Goal: Task Accomplishment & Management: Use online tool/utility

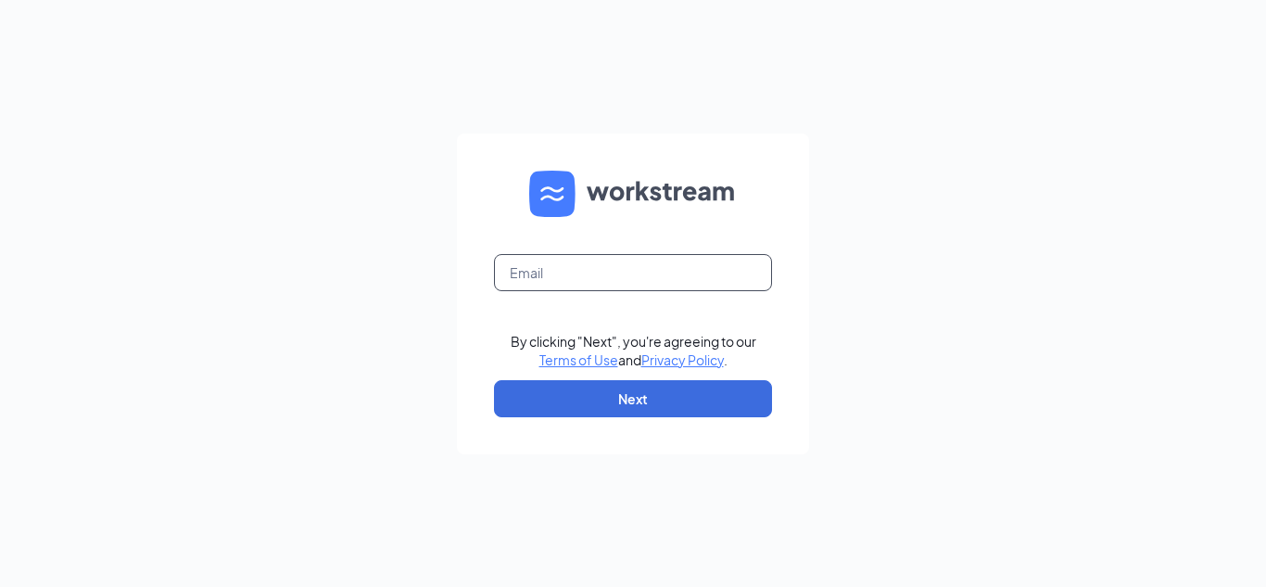
click at [582, 279] on input "text" at bounding box center [633, 272] width 278 height 37
type input "chuck.mcabee@gmail.com"
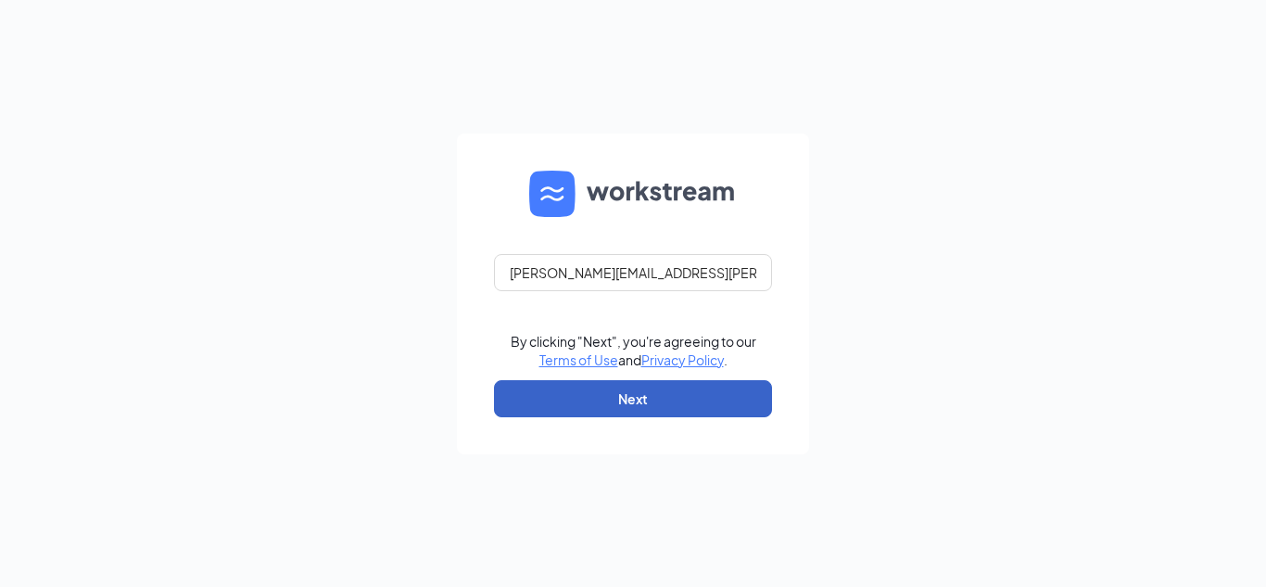
click at [639, 404] on button "Next" at bounding box center [633, 398] width 278 height 37
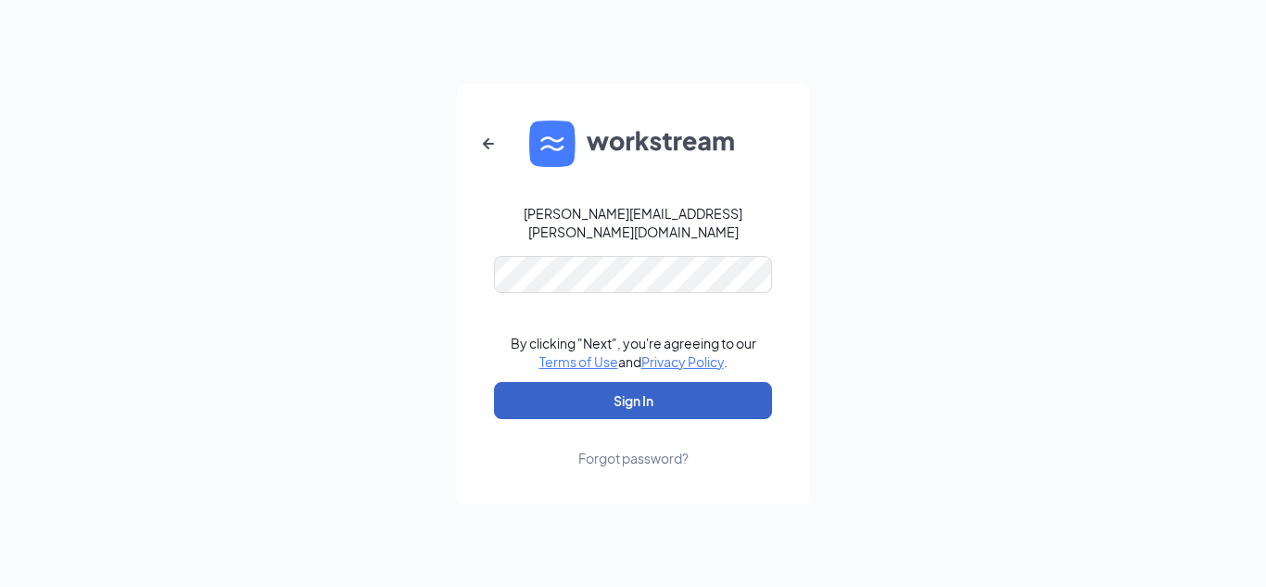
click at [646, 383] on button "Sign In" at bounding box center [633, 400] width 278 height 37
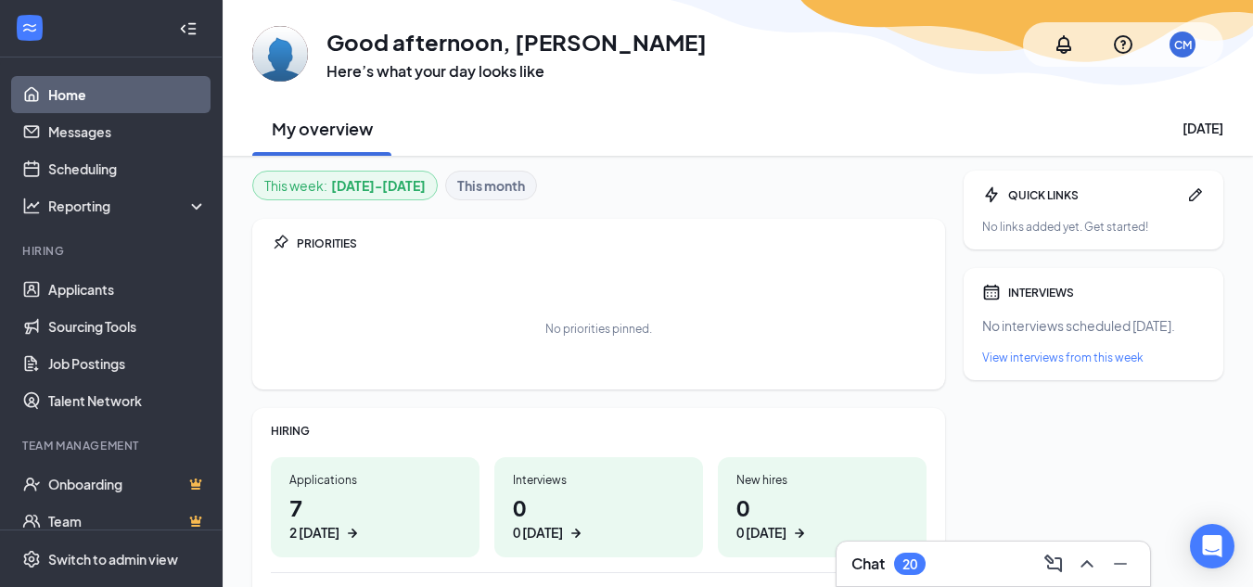
click at [297, 508] on h1 "7 2 today" at bounding box center [375, 516] width 172 height 51
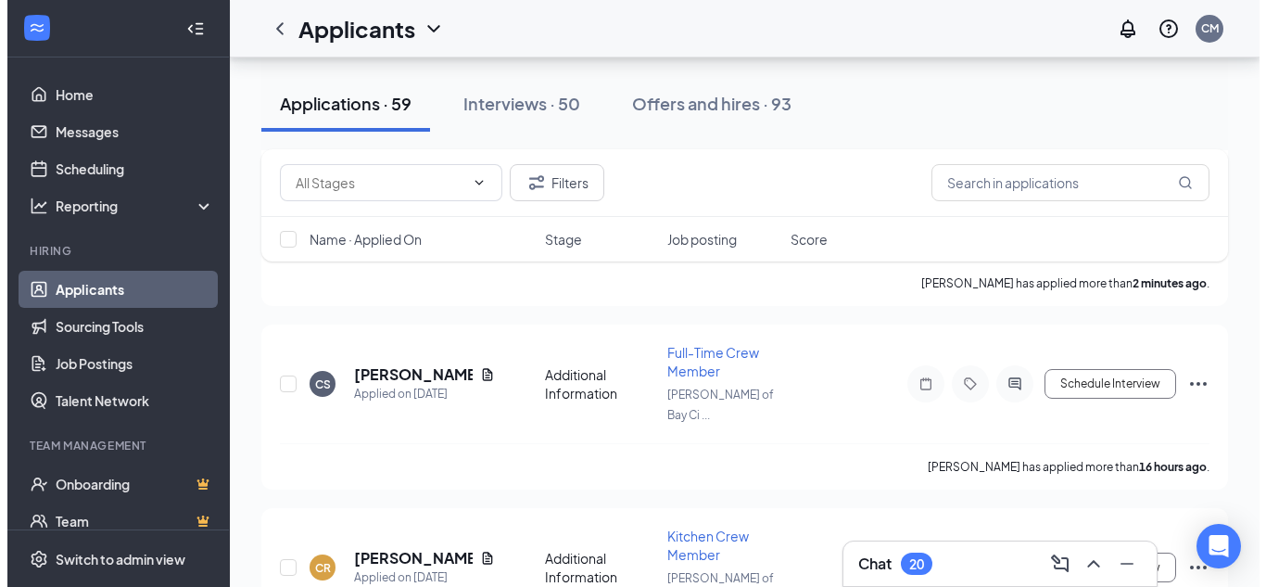
scroll to position [278, 0]
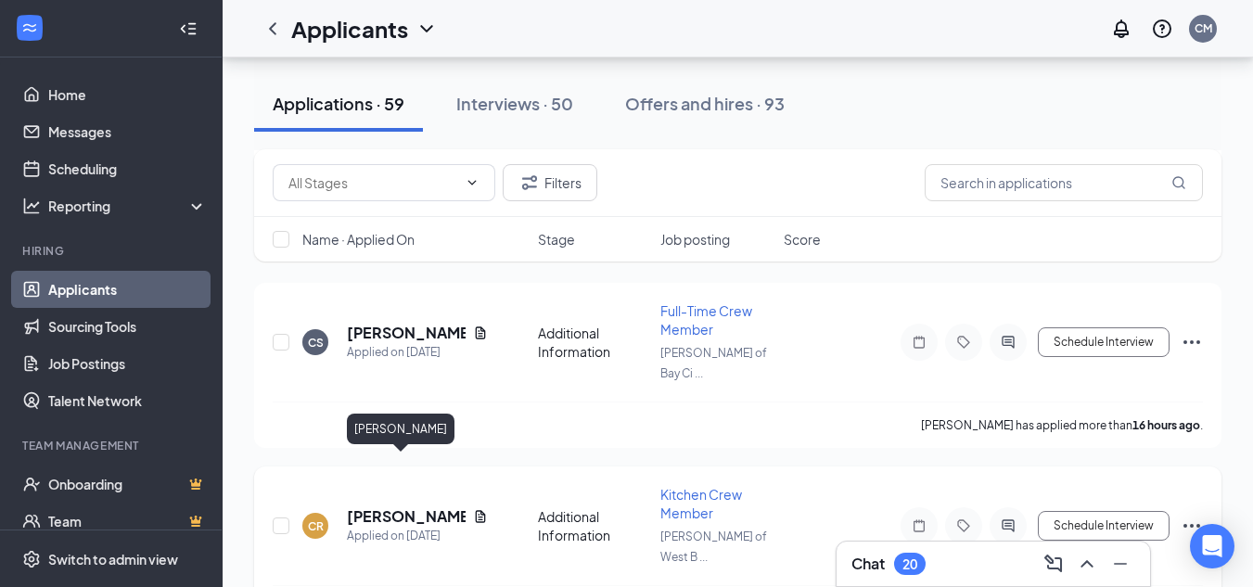
click at [371, 506] on h5 "[PERSON_NAME]" at bounding box center [406, 516] width 119 height 20
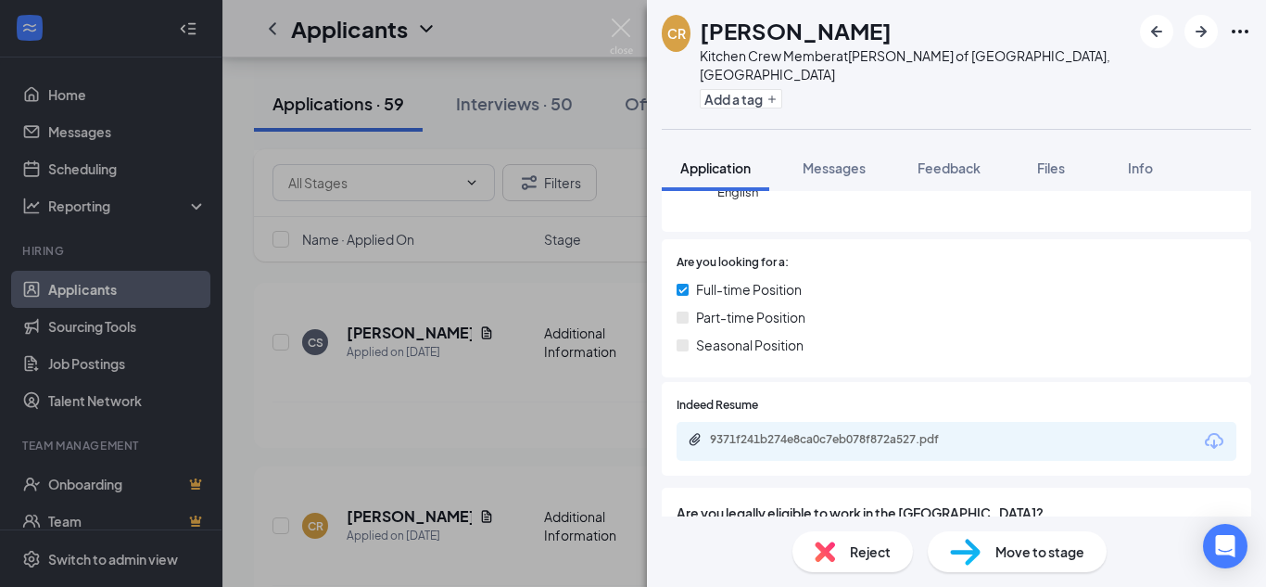
scroll to position [278, 0]
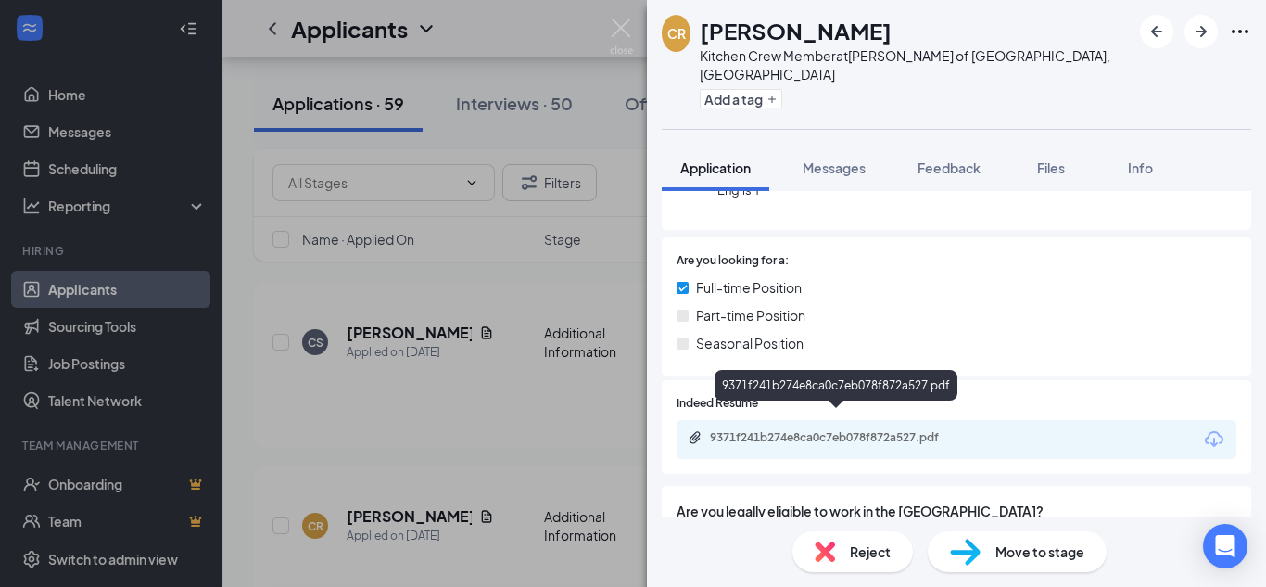
click at [702, 430] on icon "Paperclip" at bounding box center [695, 437] width 15 height 15
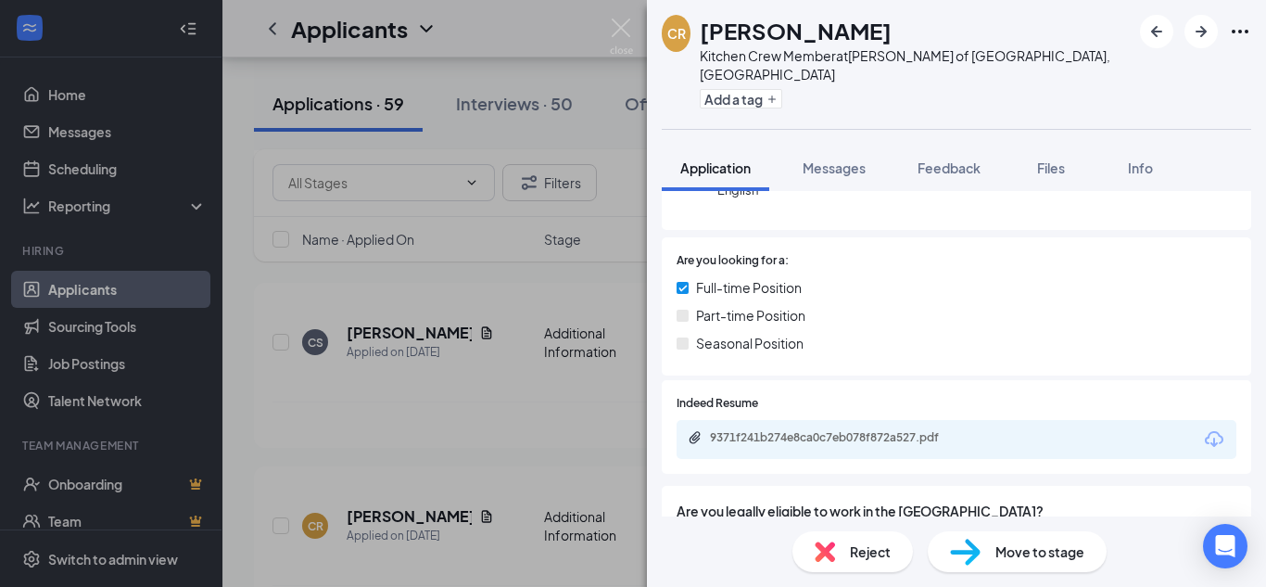
click at [997, 558] on span "Move to stage" at bounding box center [1040, 551] width 89 height 20
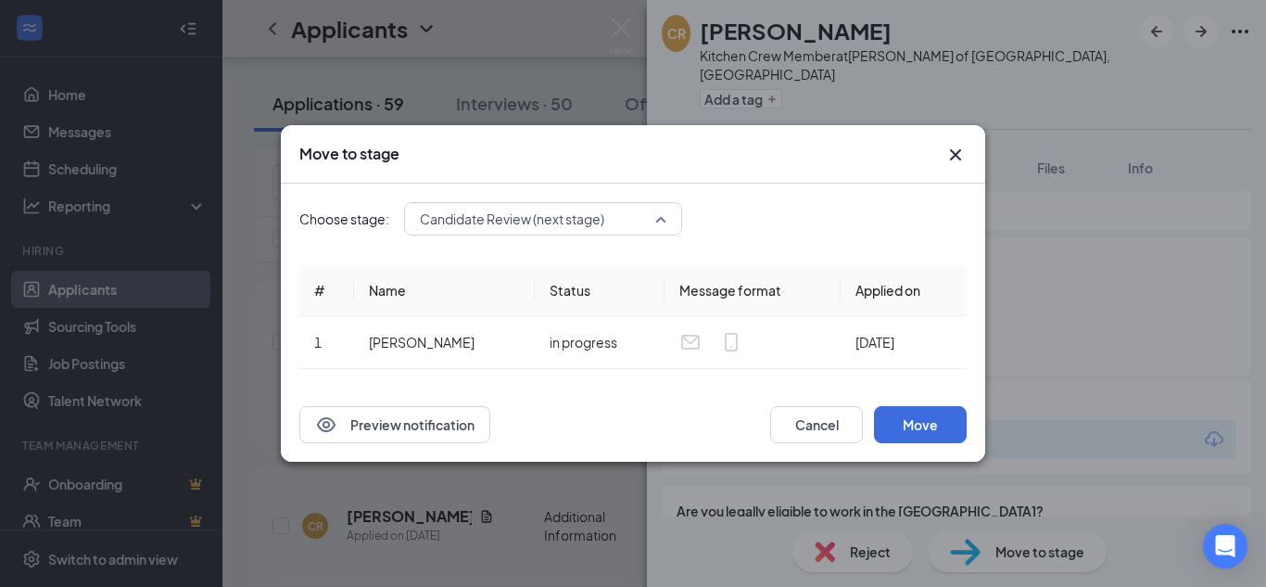
click at [657, 220] on span "Candidate Review (next stage)" at bounding box center [543, 219] width 247 height 28
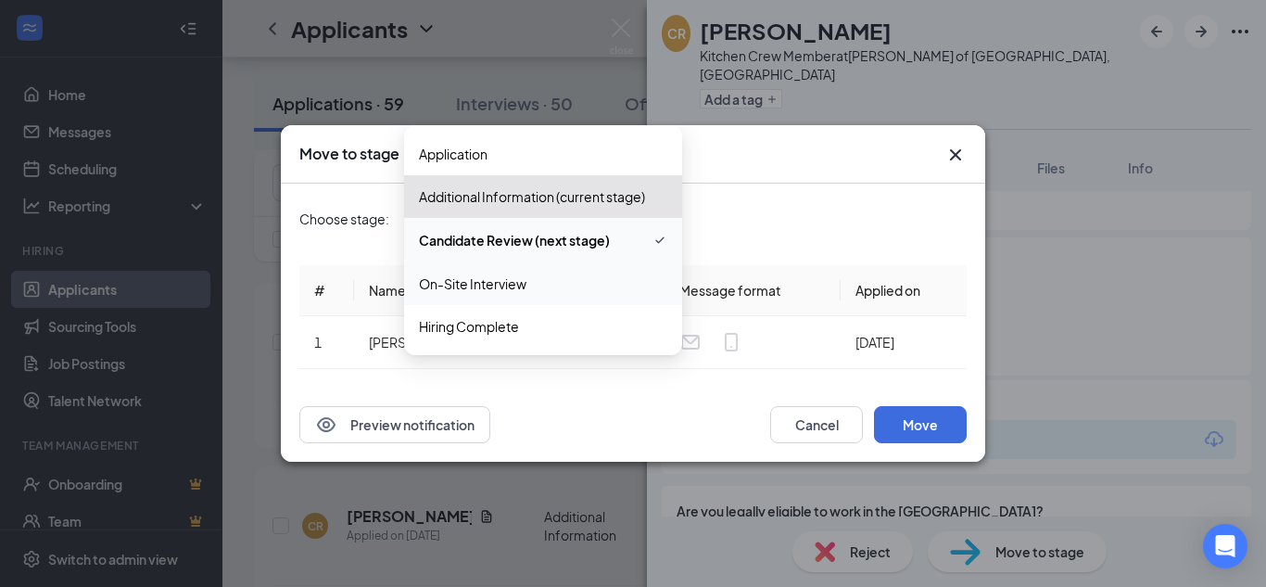
click at [513, 287] on span "On-Site Interview" at bounding box center [473, 284] width 108 height 20
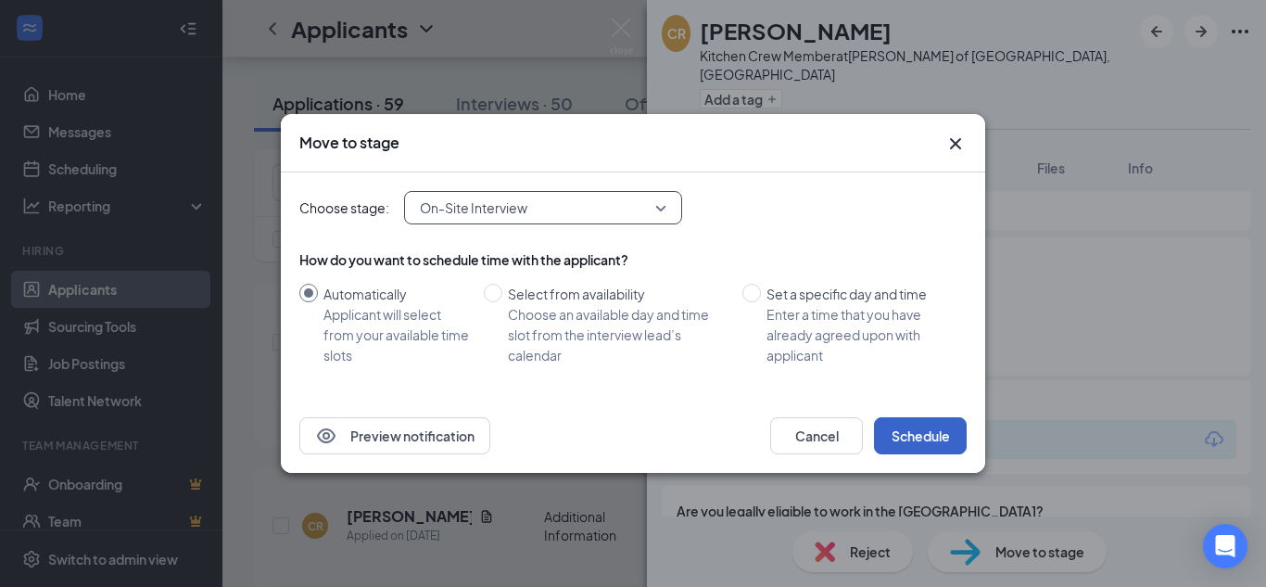
click at [912, 439] on button "Schedule" at bounding box center [920, 435] width 93 height 37
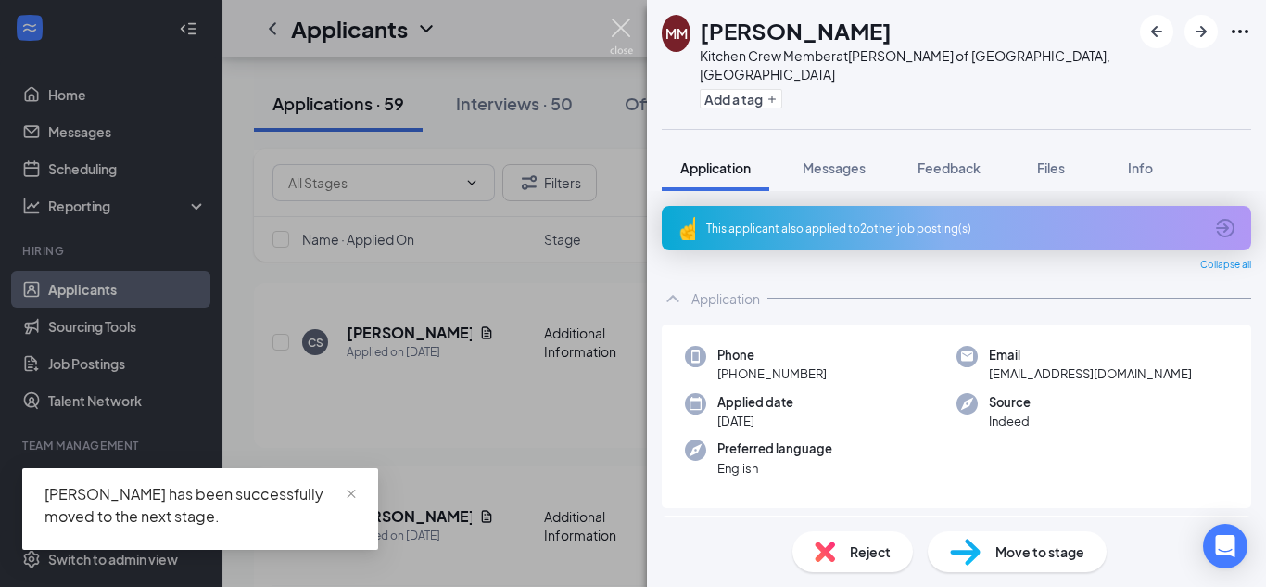
click at [628, 25] on img at bounding box center [621, 37] width 23 height 36
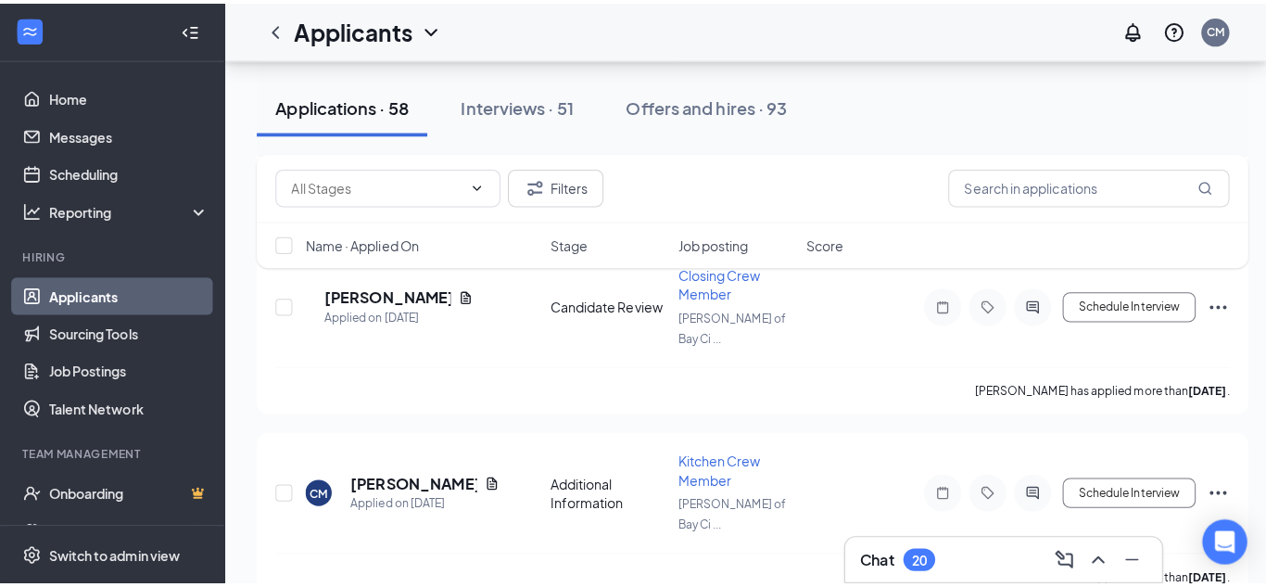
scroll to position [2225, 0]
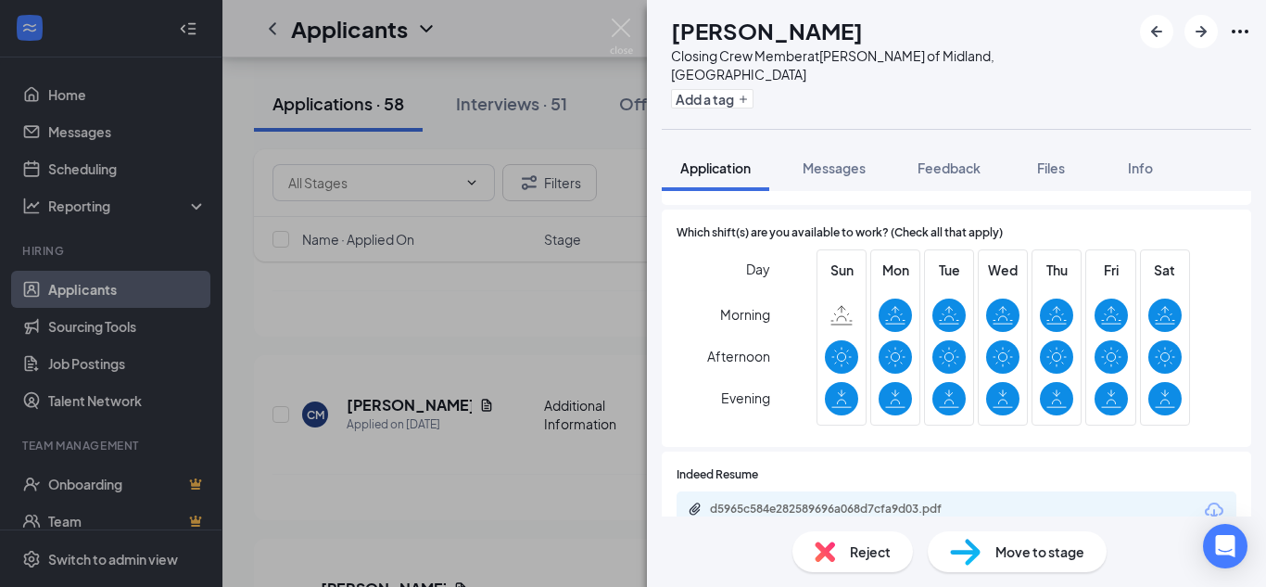
scroll to position [464, 0]
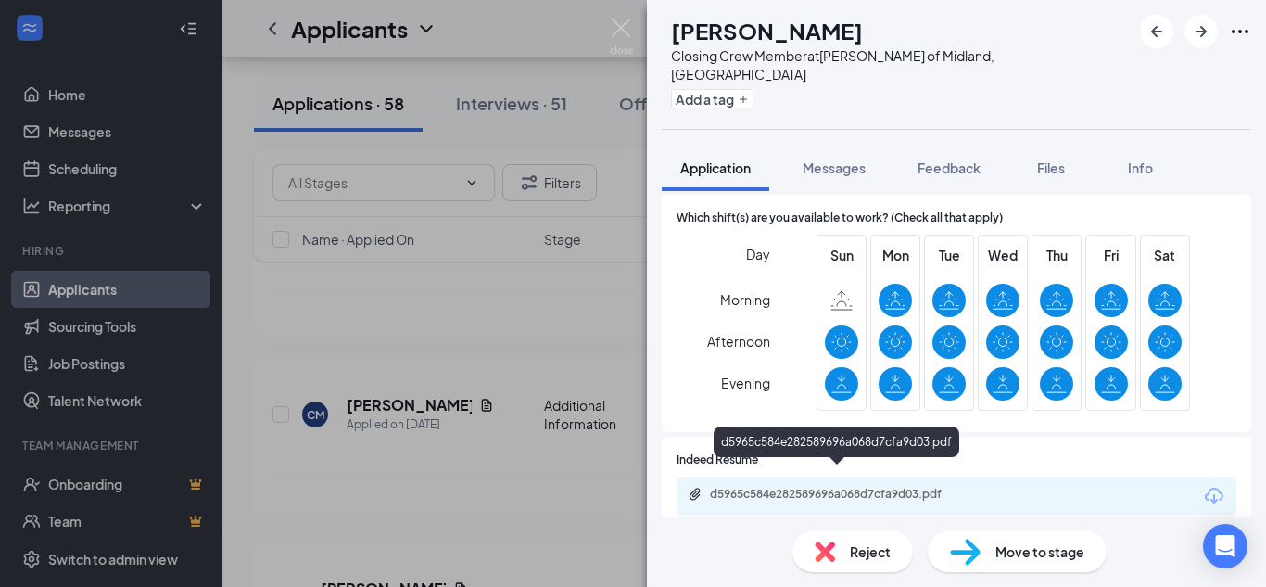
click at [719, 487] on div "d5965c584e282589696a068d7cfa9d03.pdf" at bounding box center [840, 494] width 260 height 15
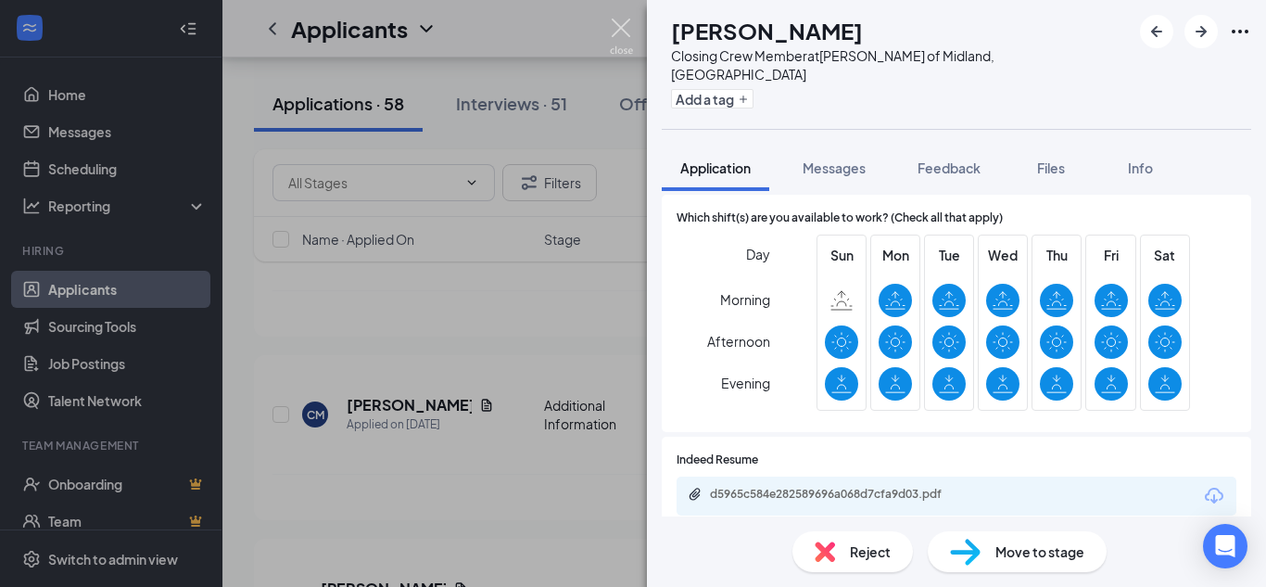
click at [619, 25] on img at bounding box center [621, 37] width 23 height 36
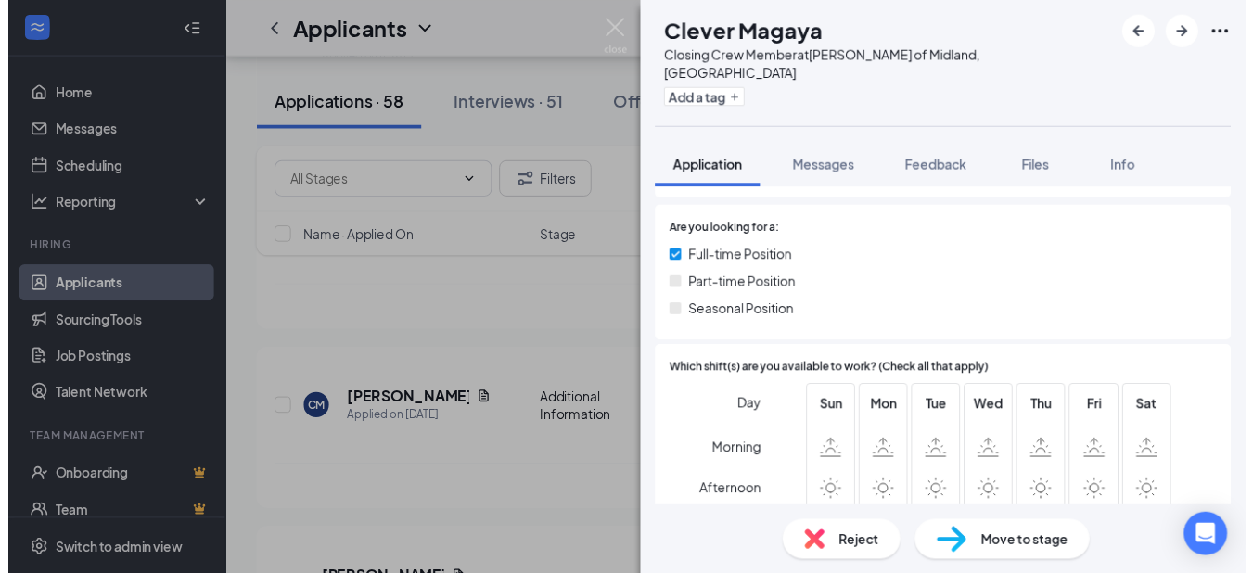
scroll to position [464, 0]
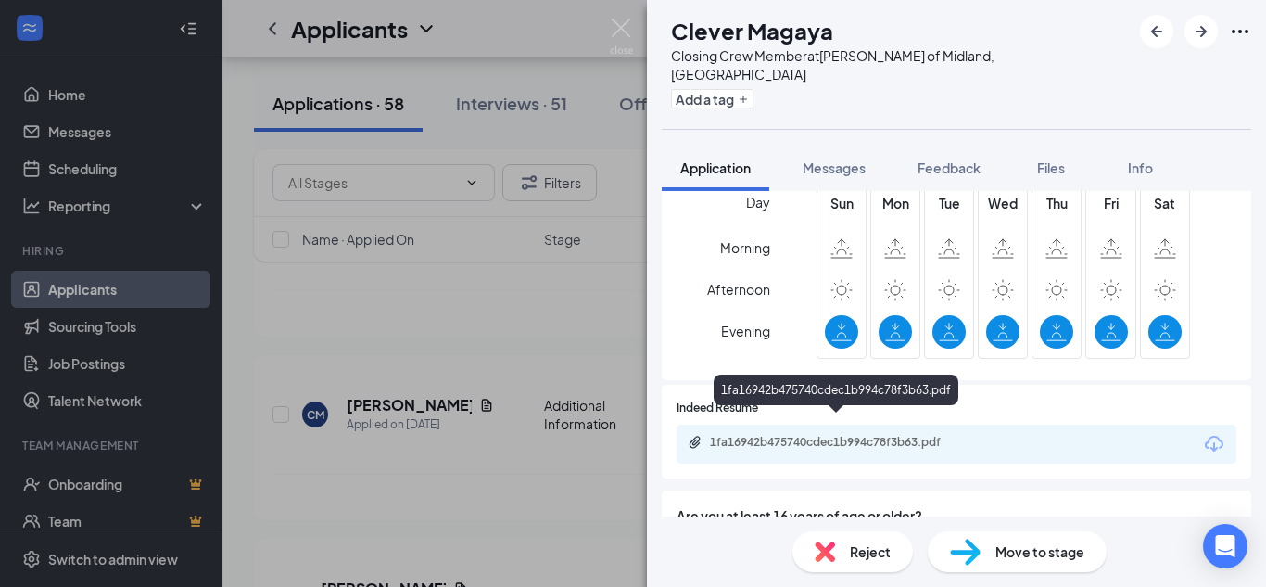
click at [693, 435] on icon "Paperclip" at bounding box center [695, 442] width 15 height 15
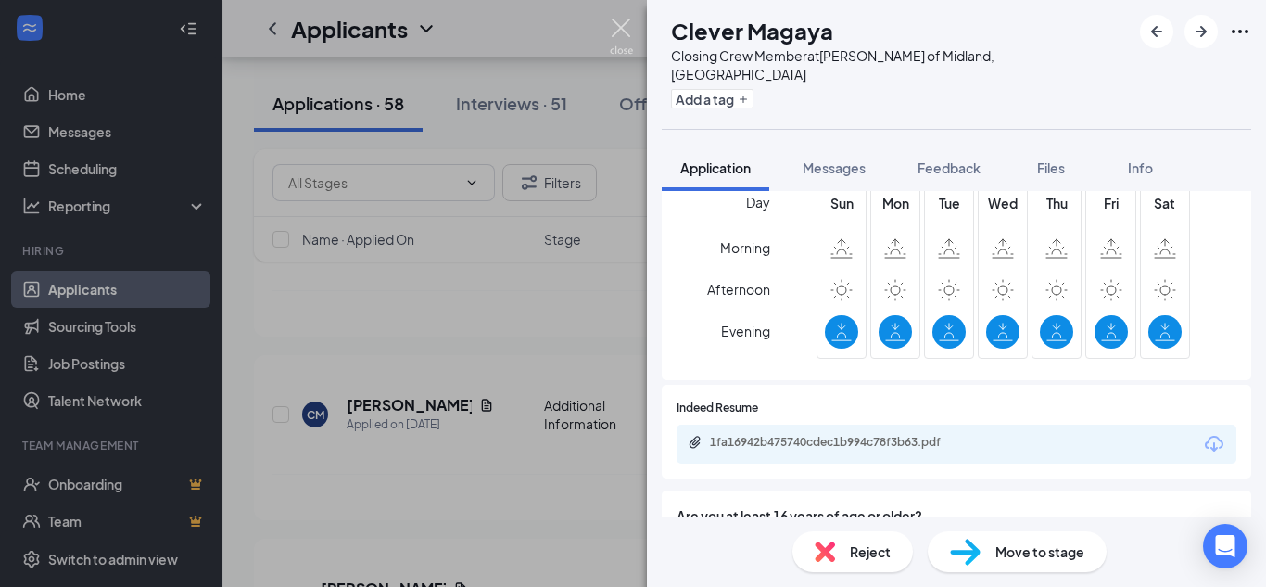
click at [628, 29] on img at bounding box center [621, 37] width 23 height 36
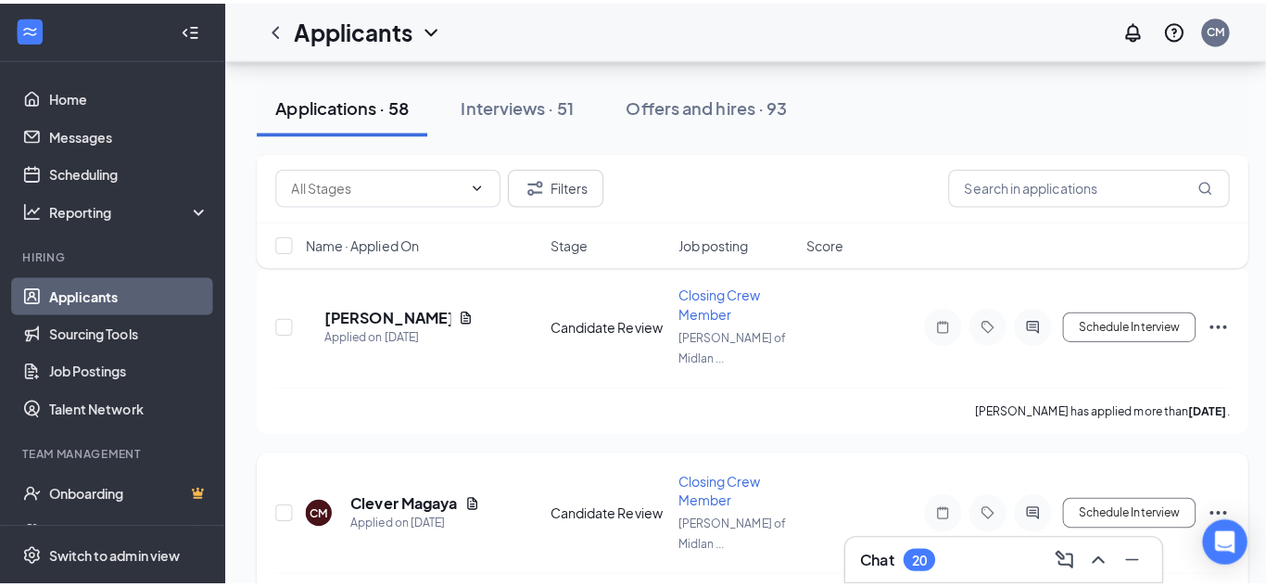
scroll to position [2596, 0]
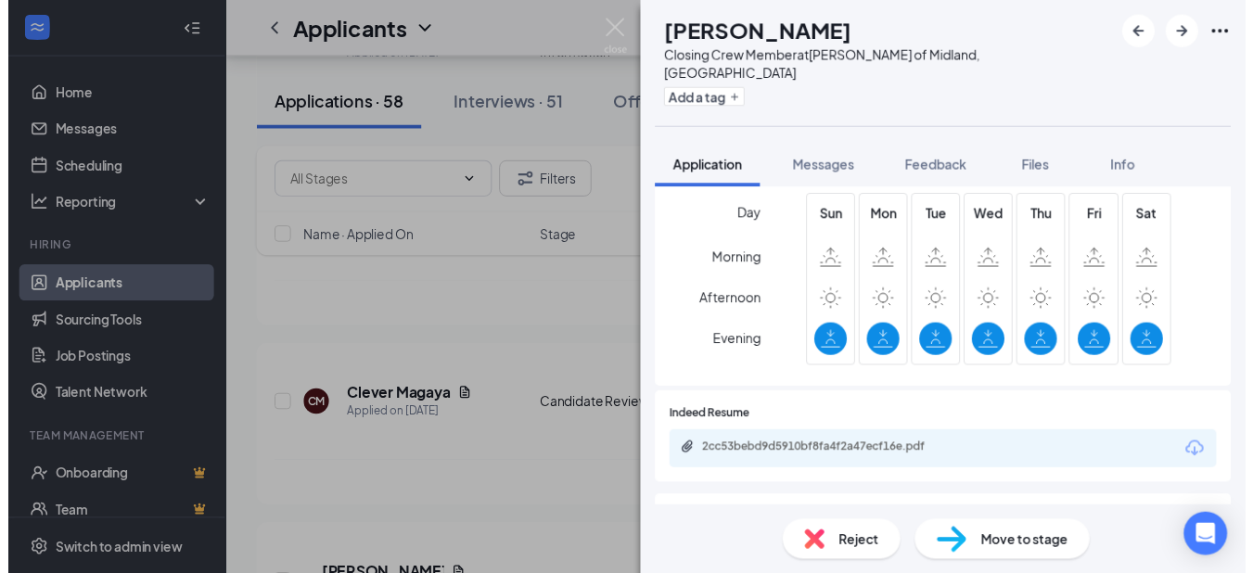
scroll to position [464, 0]
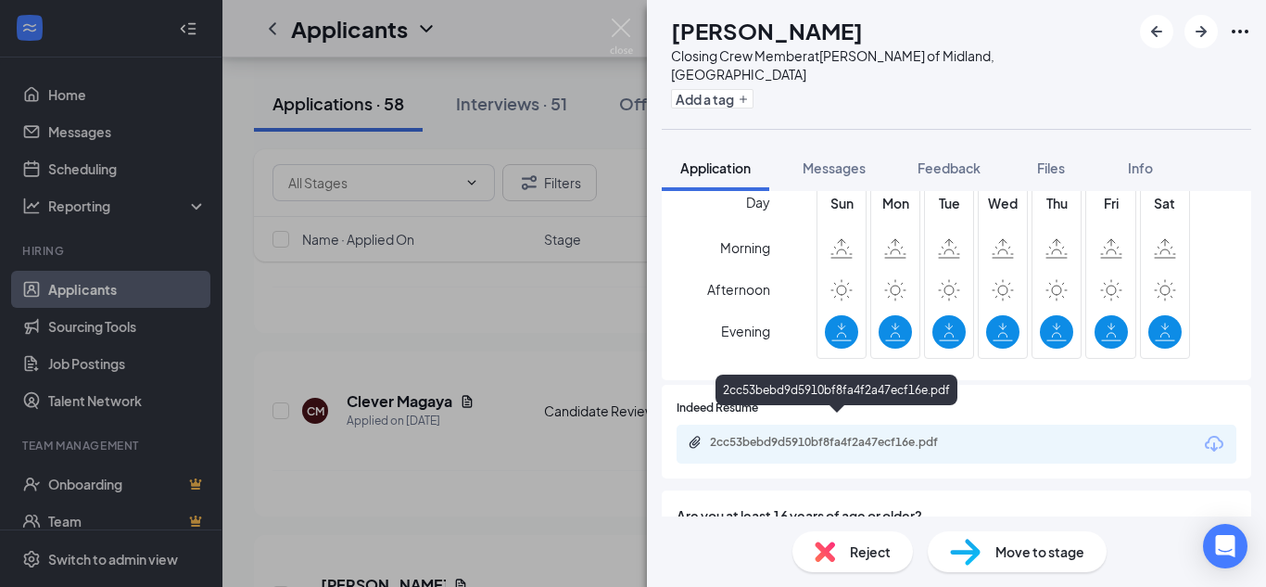
click at [696, 435] on icon "Paperclip" at bounding box center [695, 442] width 15 height 15
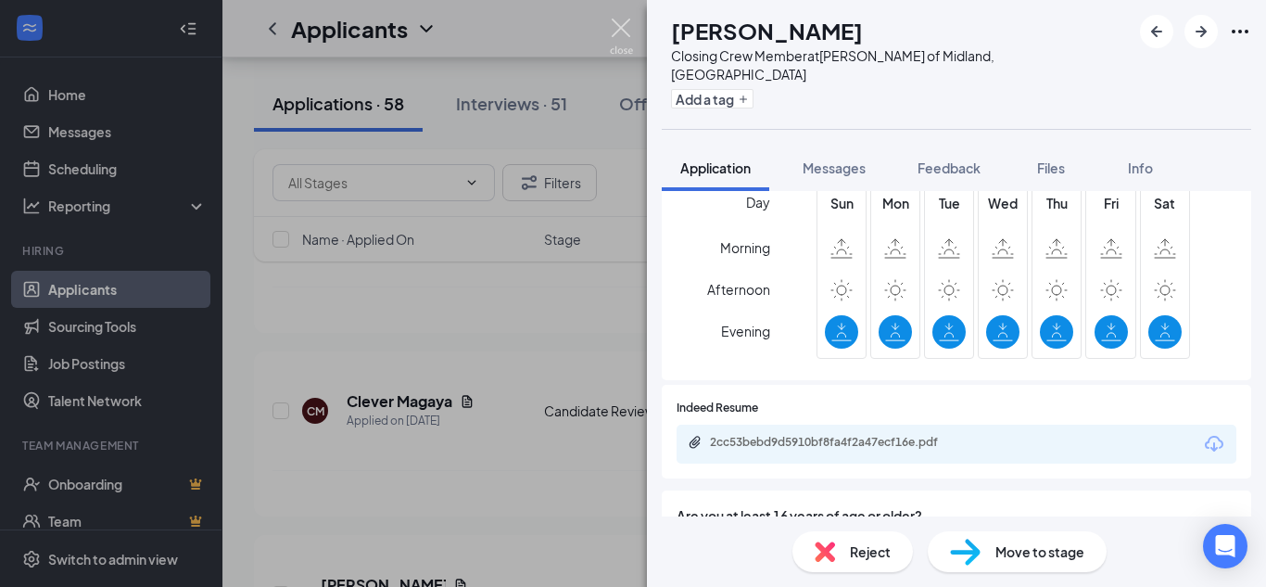
click at [631, 22] on img at bounding box center [621, 37] width 23 height 36
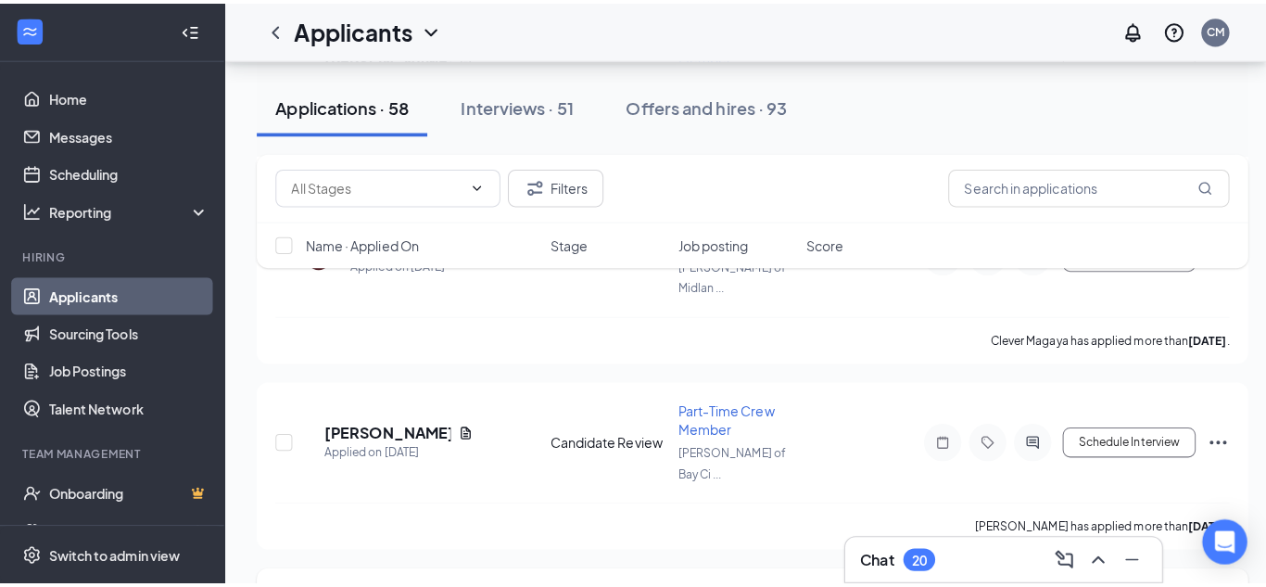
scroll to position [2781, 0]
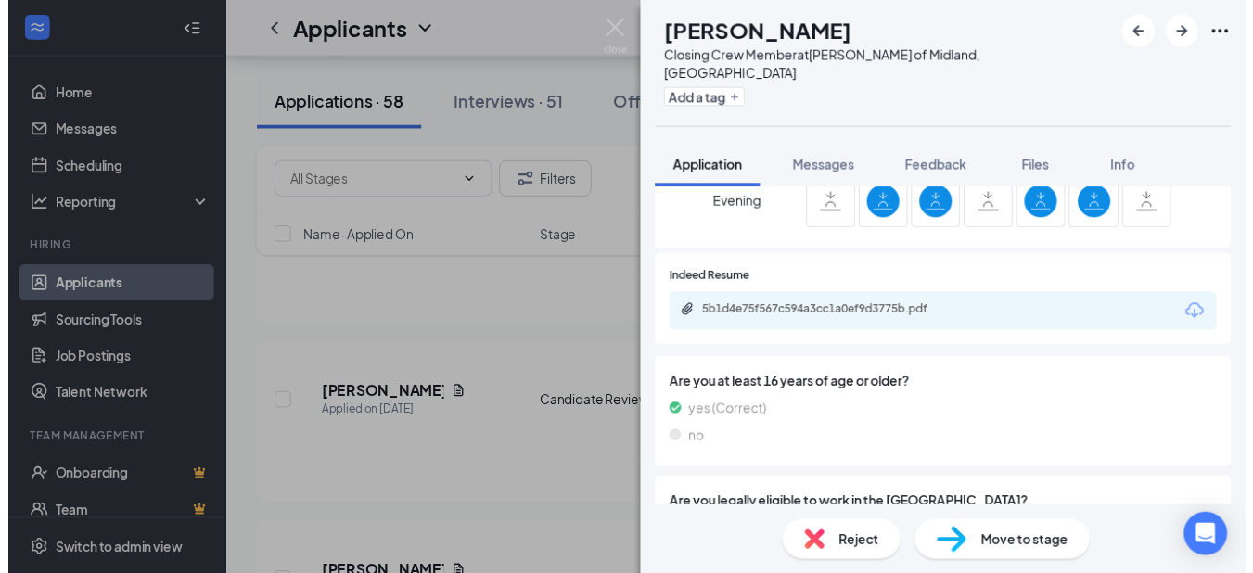
scroll to position [649, 0]
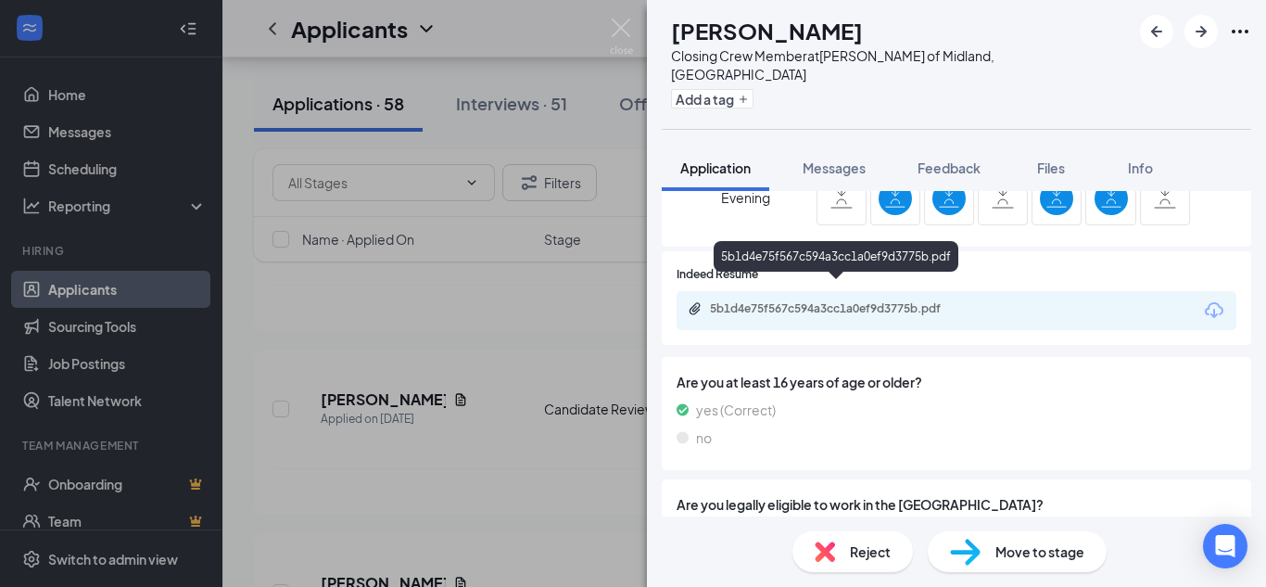
click at [704, 301] on div "5b1d4e75f567c594a3cc1a0ef9d3775b.pdf" at bounding box center [838, 308] width 300 height 15
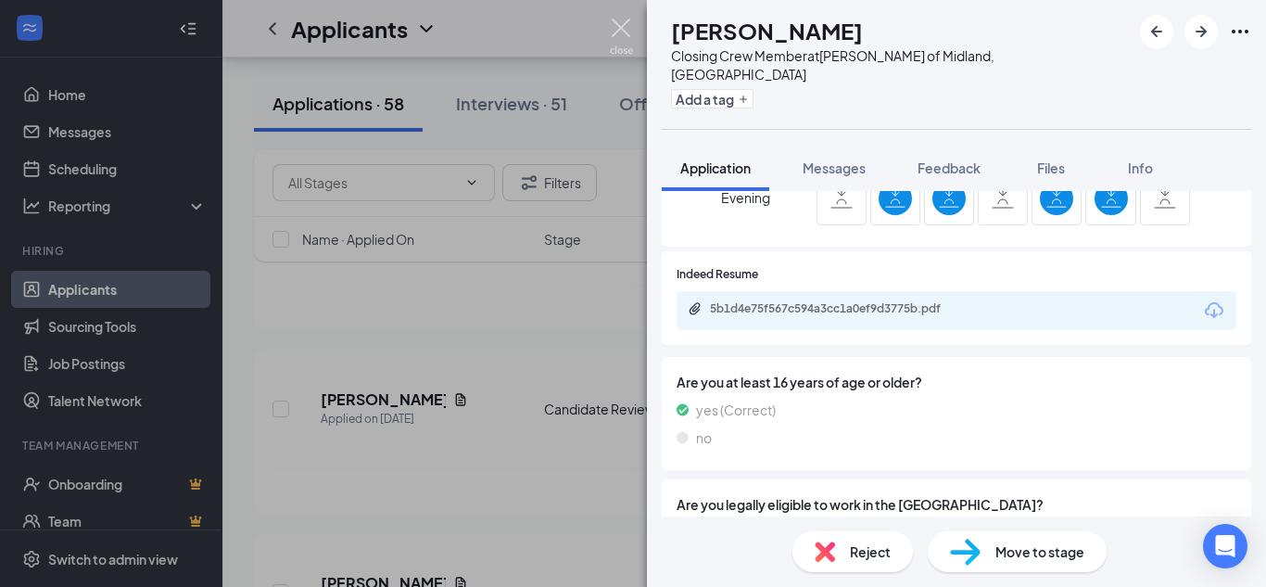
click at [624, 24] on img at bounding box center [621, 37] width 23 height 36
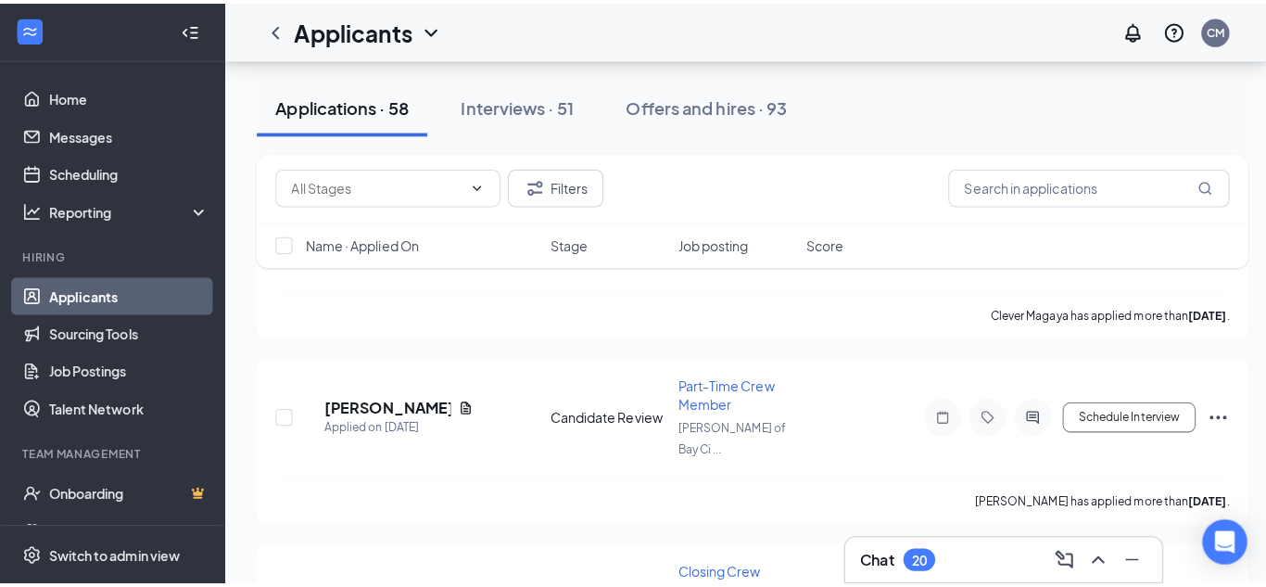
scroll to position [2874, 0]
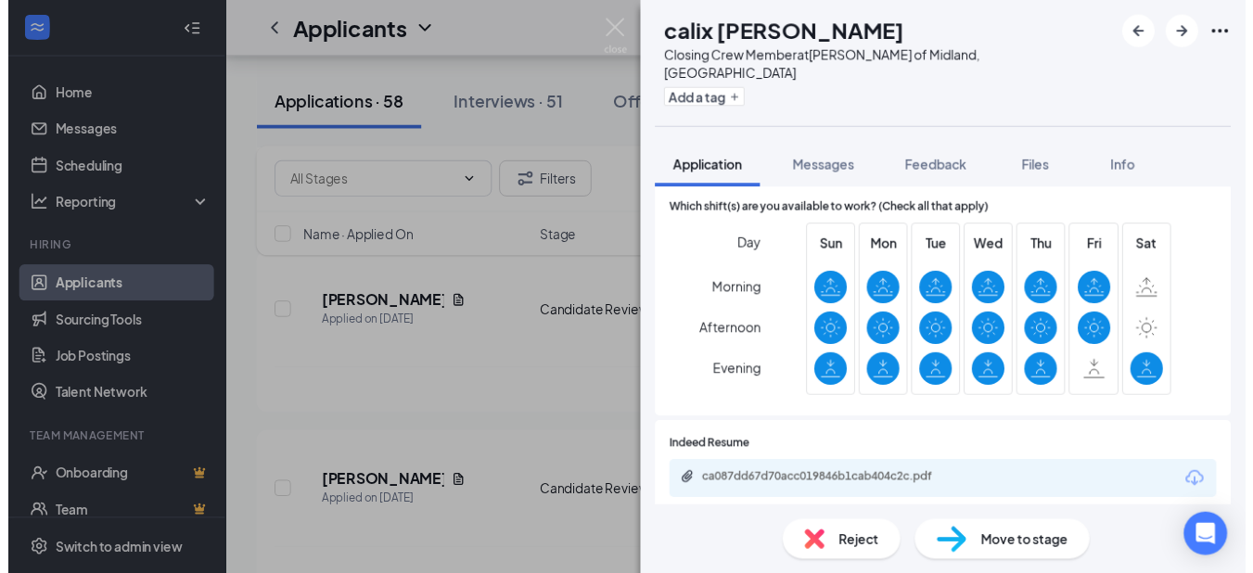
scroll to position [464, 0]
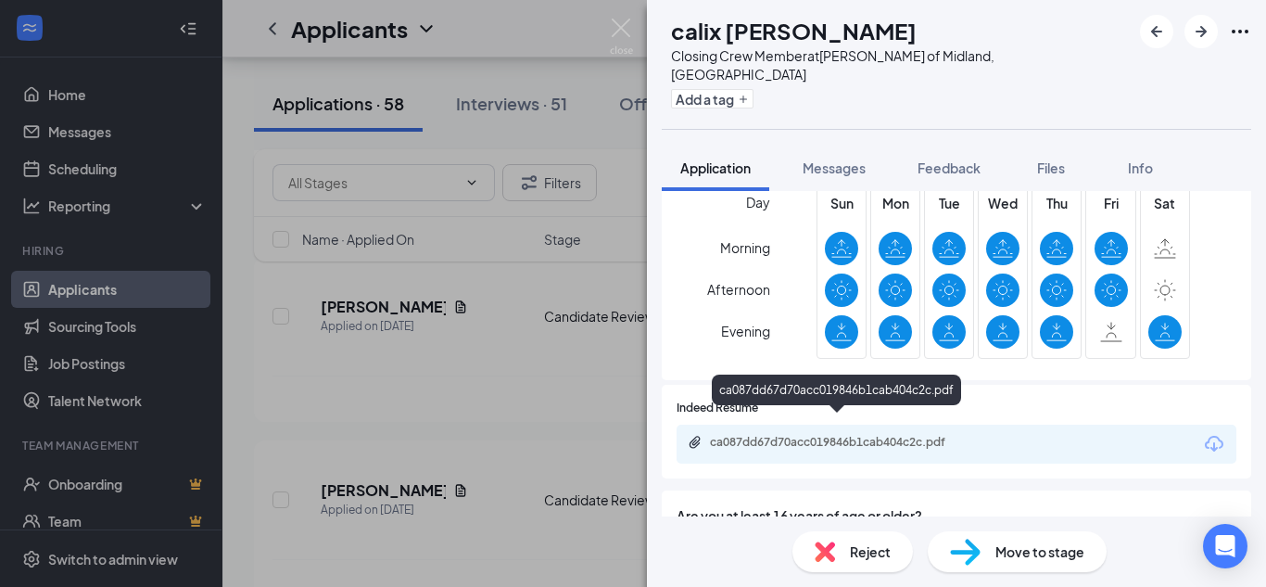
click at [722, 435] on div "ca087dd67d70acc019846b1cab404c2c.pdf" at bounding box center [840, 442] width 260 height 15
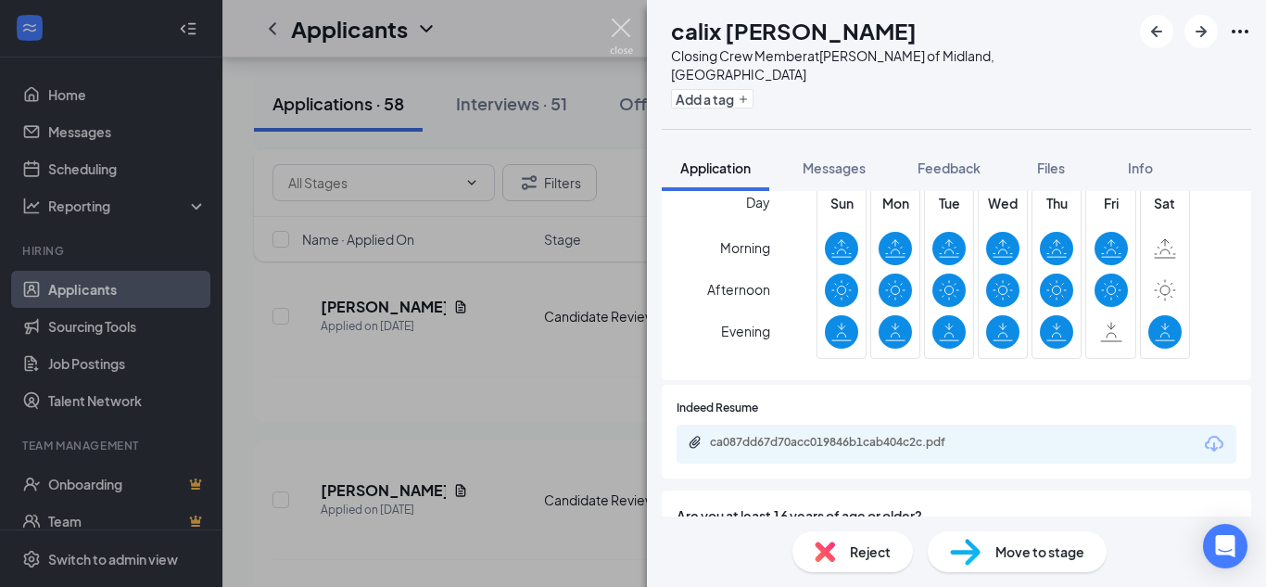
click at [621, 24] on img at bounding box center [621, 37] width 23 height 36
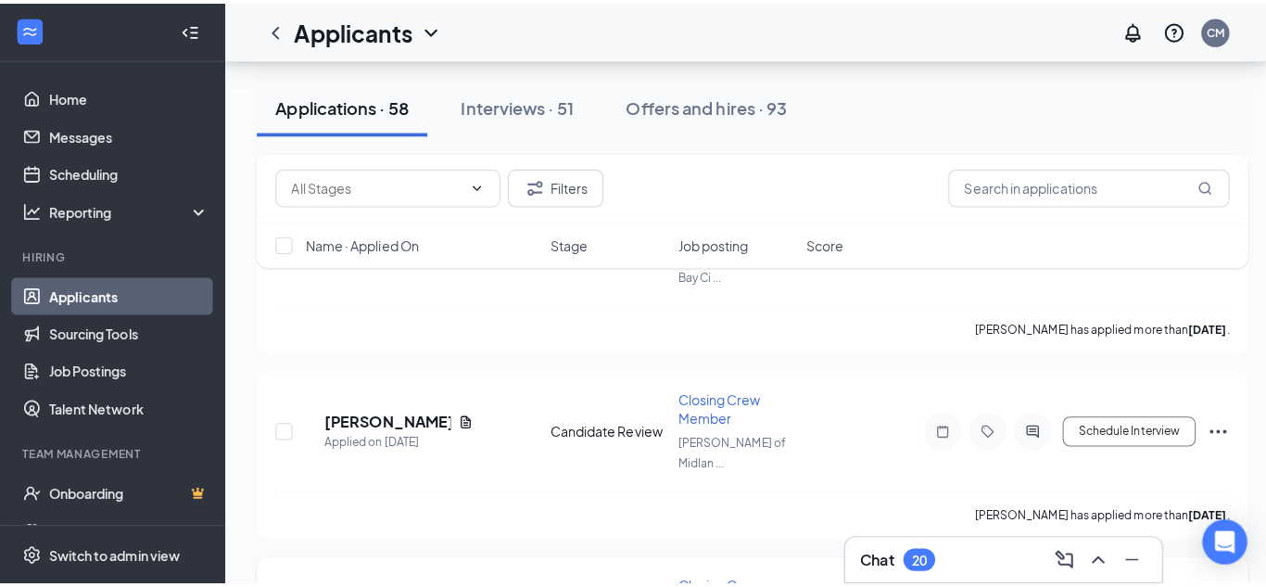
scroll to position [3060, 0]
